Goal: Share content: Share content

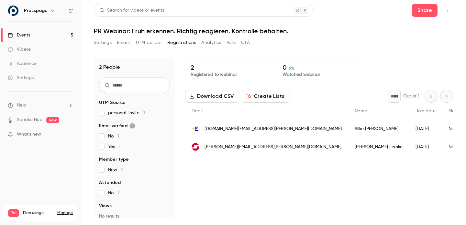
click at [218, 174] on div "2 Registered to webinar 0 0 % Watched webinar Download CSV Create Lists * Out o…" at bounding box center [319, 138] width 268 height 161
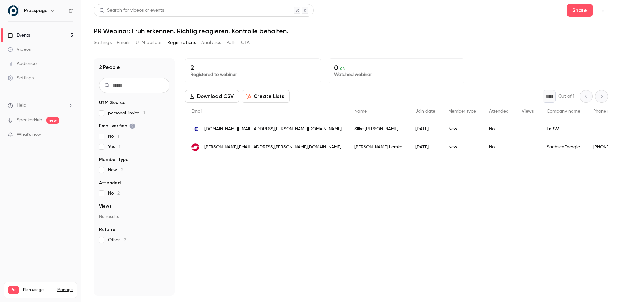
click at [465, 2] on main "Search for videos or events Share PR Webinar: Früh erkennen. Richtig reagieren.…" at bounding box center [351, 151] width 540 height 302
click at [465, 6] on button "Share" at bounding box center [580, 10] width 26 height 13
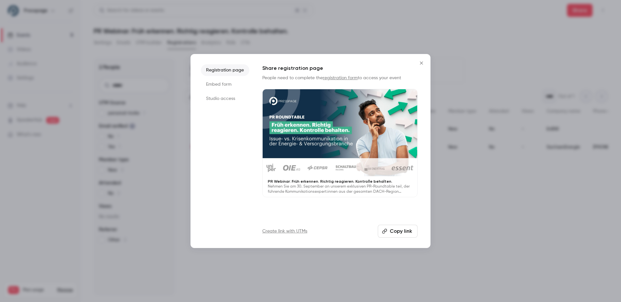
click at [404, 225] on button "Copy link" at bounding box center [398, 231] width 40 height 13
click at [393, 225] on button "Copy link" at bounding box center [398, 231] width 40 height 13
click at [422, 64] on icon "Close" at bounding box center [421, 62] width 3 height 3
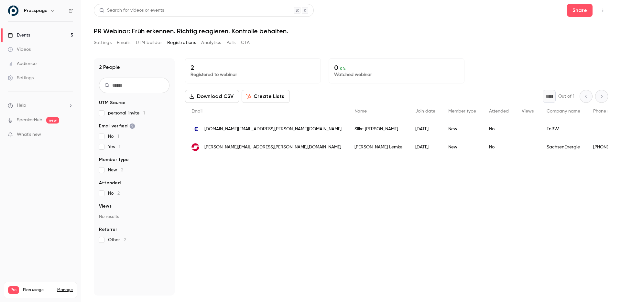
click at [465, 60] on div "2 Registered to webinar 0 0 % Watched webinar" at bounding box center [396, 70] width 423 height 25
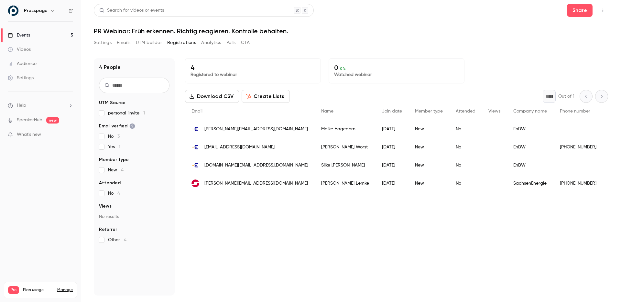
click at [467, 35] on div "Search for videos or events Share PR Webinar: Früh erkennen. Richtig reagieren.…" at bounding box center [351, 150] width 514 height 292
click at [435, 45] on div "Settings Emails UTM builder Registrations Analytics Polls CTA" at bounding box center [351, 44] width 514 height 13
click at [372, 35] on div "Search for videos or events Share PR Webinar: Früh erkennen. Richtig reagieren.…" at bounding box center [351, 150] width 514 height 292
click at [98, 46] on button "Settings" at bounding box center [103, 43] width 18 height 10
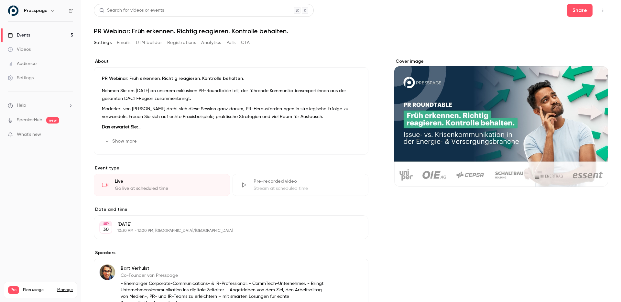
click at [125, 44] on button "Emails" at bounding box center [124, 43] width 14 height 10
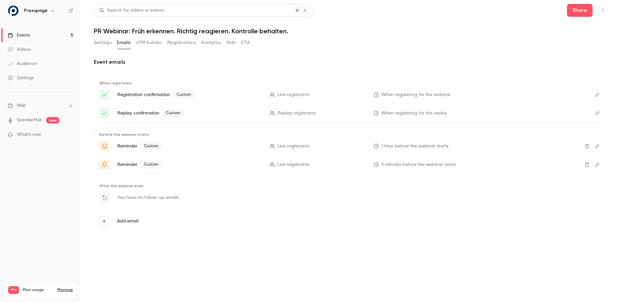
click at [144, 44] on button "UTM builder" at bounding box center [149, 43] width 26 height 10
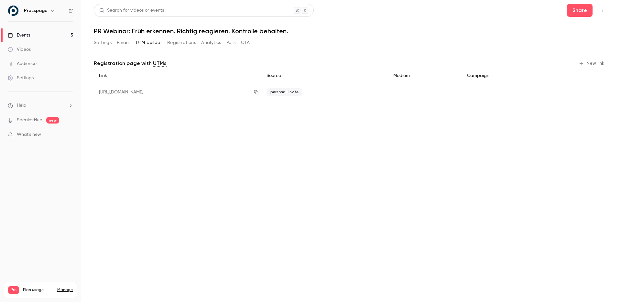
click at [177, 42] on button "Registrations" at bounding box center [181, 43] width 29 height 10
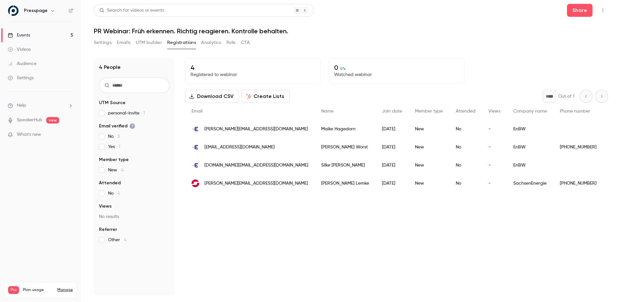
click at [212, 43] on button "Analytics" at bounding box center [211, 43] width 20 height 10
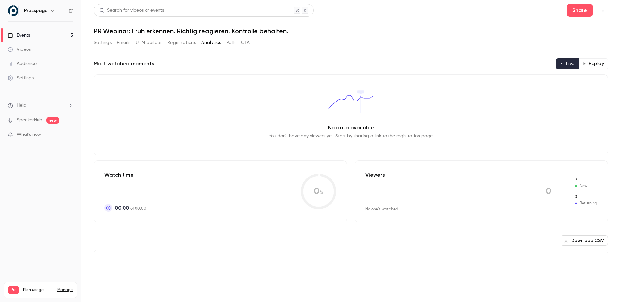
click at [232, 44] on button "Polls" at bounding box center [230, 43] width 9 height 10
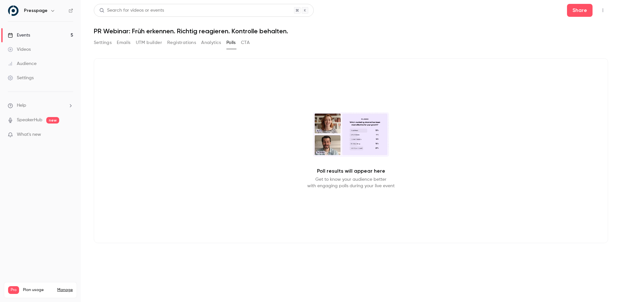
click at [245, 44] on button "CTA" at bounding box center [245, 43] width 9 height 10
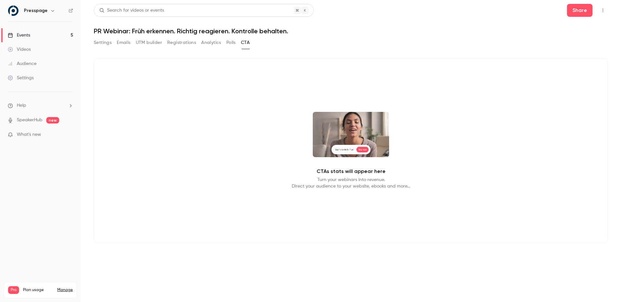
click at [187, 39] on button "Registrations" at bounding box center [181, 43] width 29 height 10
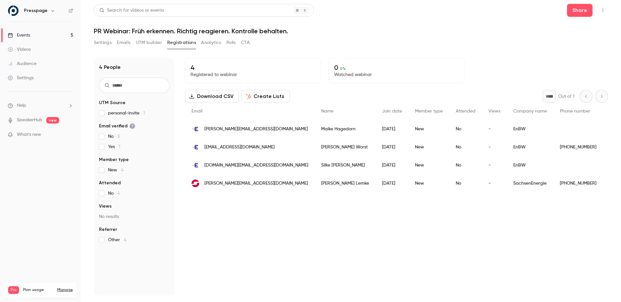
click at [119, 47] on button "Emails" at bounding box center [124, 43] width 14 height 10
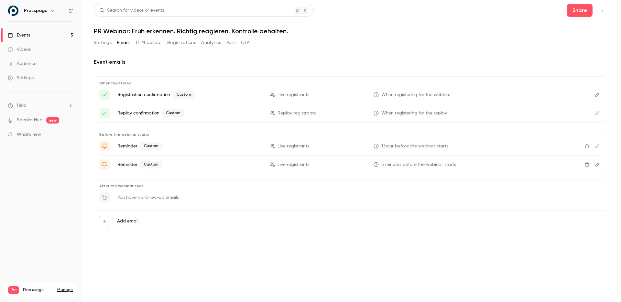
click at [229, 43] on button "Polls" at bounding box center [230, 43] width 9 height 10
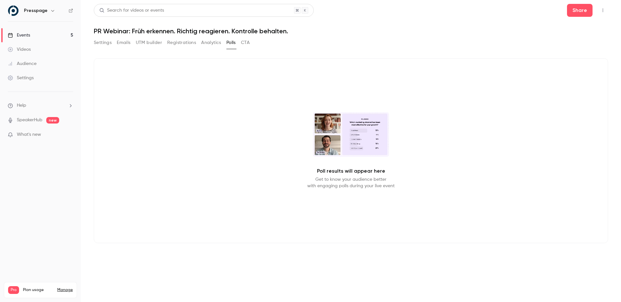
click at [339, 145] on video at bounding box center [351, 134] width 76 height 45
click at [352, 141] on video at bounding box center [351, 134] width 76 height 45
click at [185, 48] on button "Registrations" at bounding box center [181, 43] width 29 height 10
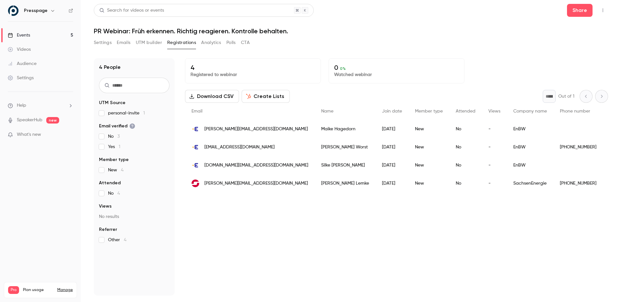
click at [146, 44] on button "UTM builder" at bounding box center [149, 43] width 26 height 10
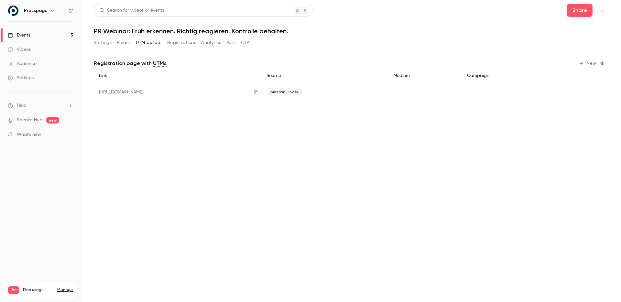
click at [124, 44] on button "Emails" at bounding box center [124, 43] width 14 height 10
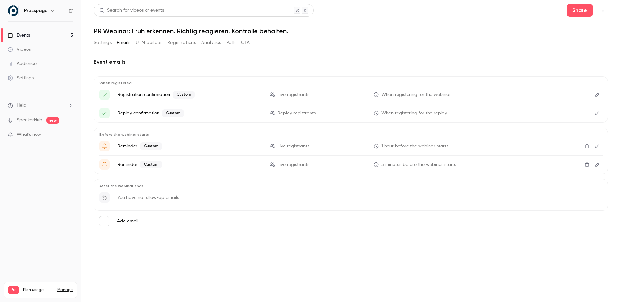
click at [104, 44] on button "Settings" at bounding box center [103, 43] width 18 height 10
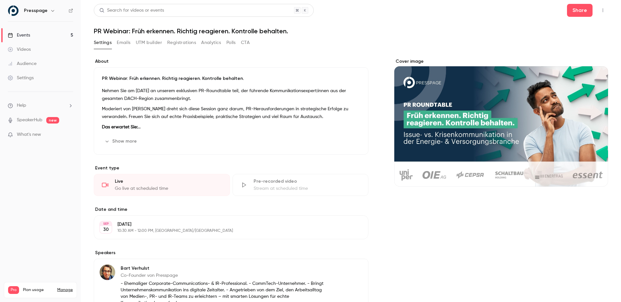
scroll to position [79, 0]
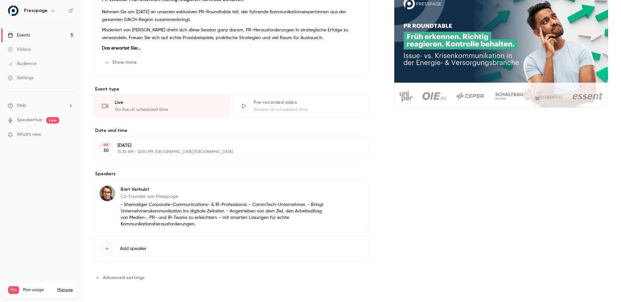
click at [145, 101] on div "Live" at bounding box center [168, 102] width 107 height 6
click at [145, 111] on div "Go live at scheduled time" at bounding box center [168, 109] width 107 height 6
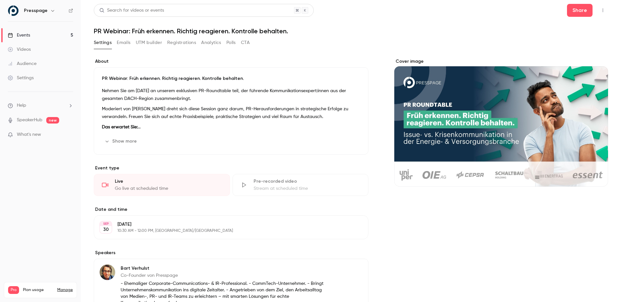
click at [117, 141] on button "Show more" at bounding box center [121, 141] width 39 height 10
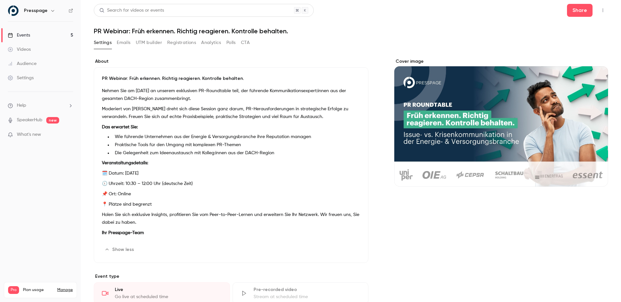
click at [126, 45] on button "Emails" at bounding box center [124, 43] width 14 height 10
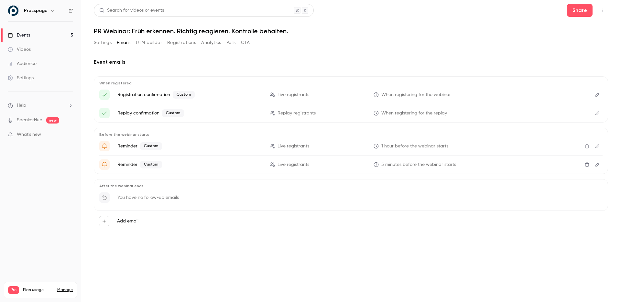
click at [228, 41] on button "Polls" at bounding box center [230, 43] width 9 height 10
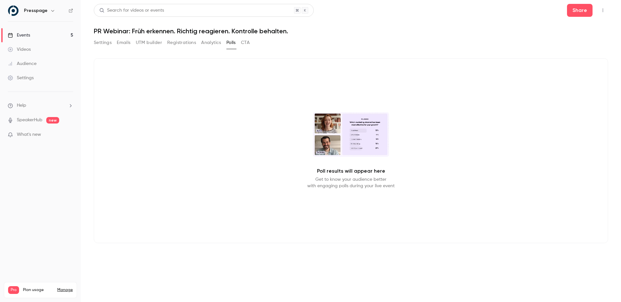
click at [248, 42] on button "CTA" at bounding box center [245, 43] width 9 height 10
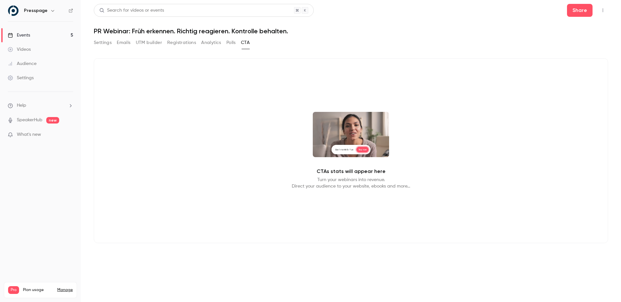
click at [103, 42] on button "Settings" at bounding box center [103, 43] width 18 height 10
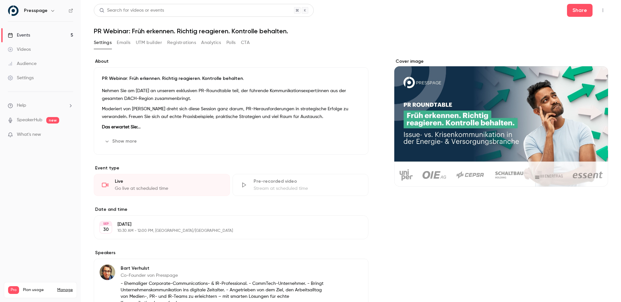
click at [119, 139] on button "Show more" at bounding box center [121, 141] width 39 height 10
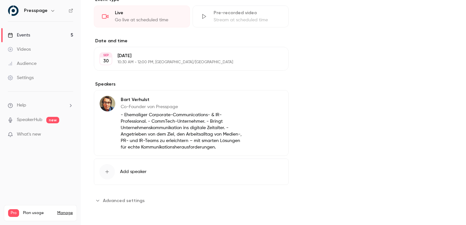
scroll to position [299, 0]
click at [134, 199] on span "Advanced settings" at bounding box center [124, 201] width 42 height 7
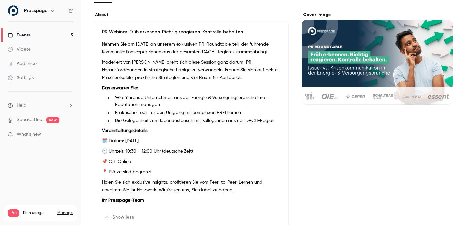
scroll to position [0, 0]
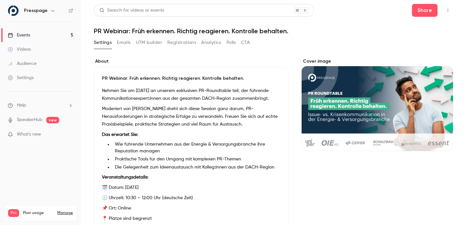
click at [31, 120] on link "SpeakerHub" at bounding box center [30, 120] width 26 height 7
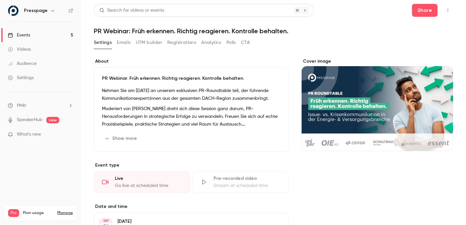
click at [423, 0] on main "Search for videos or events Share PR Webinar: Früh erkennen. Richtig reagieren.…" at bounding box center [273, 112] width 385 height 225
click at [423, 2] on main "Search for videos or events Share PR Webinar: Früh erkennen. Richtig reagieren.…" at bounding box center [273, 112] width 385 height 225
click at [423, 11] on button "Share" at bounding box center [425, 10] width 26 height 13
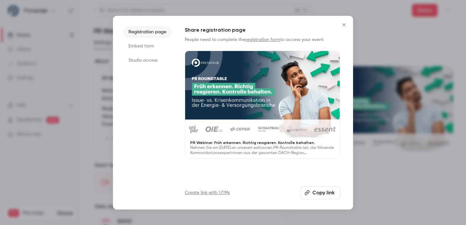
click at [132, 59] on li "Studio access" at bounding box center [147, 61] width 49 height 12
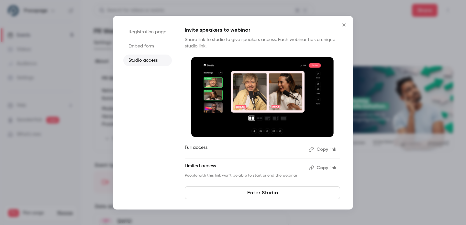
click at [261, 195] on link "Enter Studio" at bounding box center [262, 193] width 155 height 13
